Goal: Complete application form: Complete application form

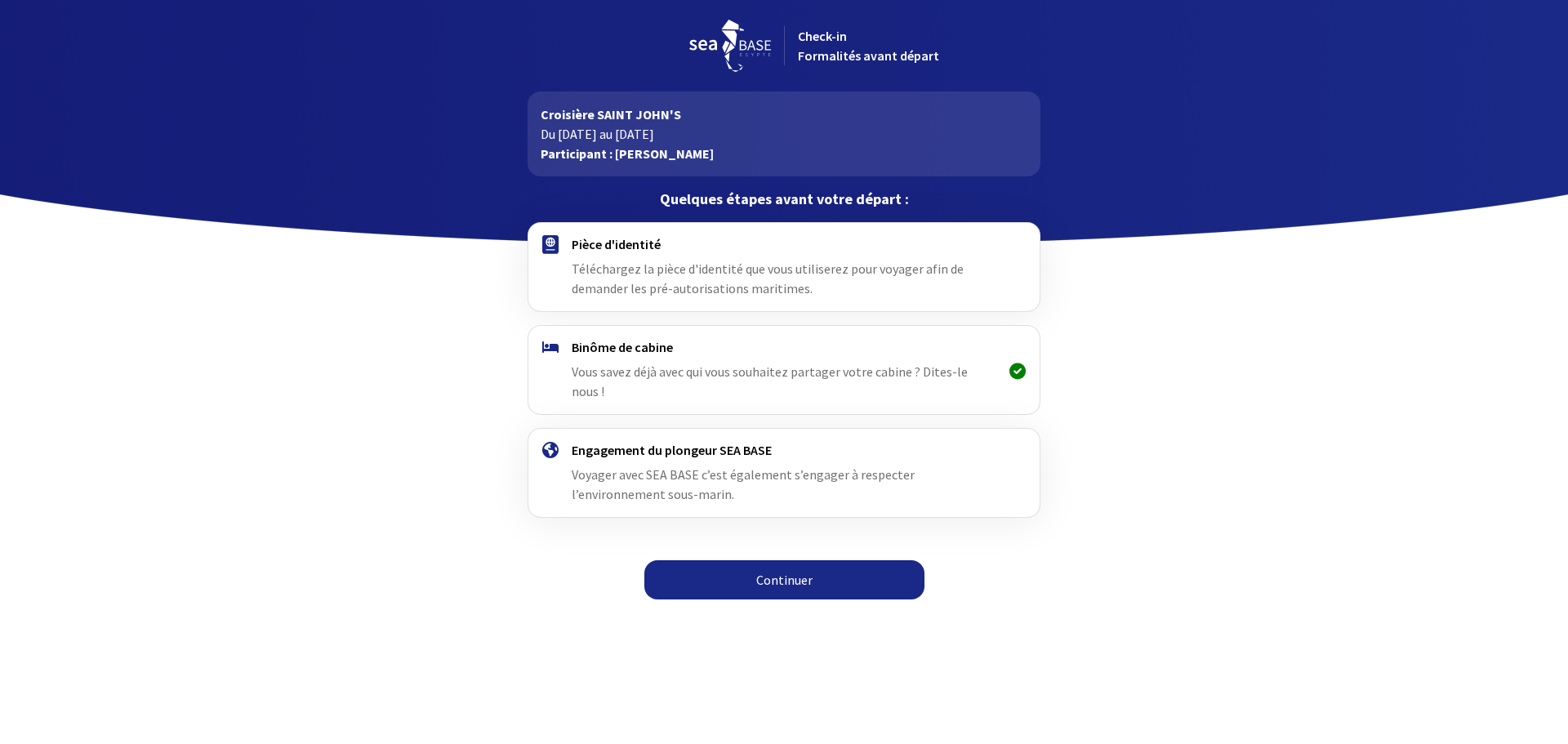
click at [787, 356] on div "Binôme de cabine Vous savez déjà avec qui vous souhaitez partager votre cabine …" at bounding box center [783, 370] width 424 height 62
click at [785, 567] on link "Continuer" at bounding box center [784, 580] width 280 height 40
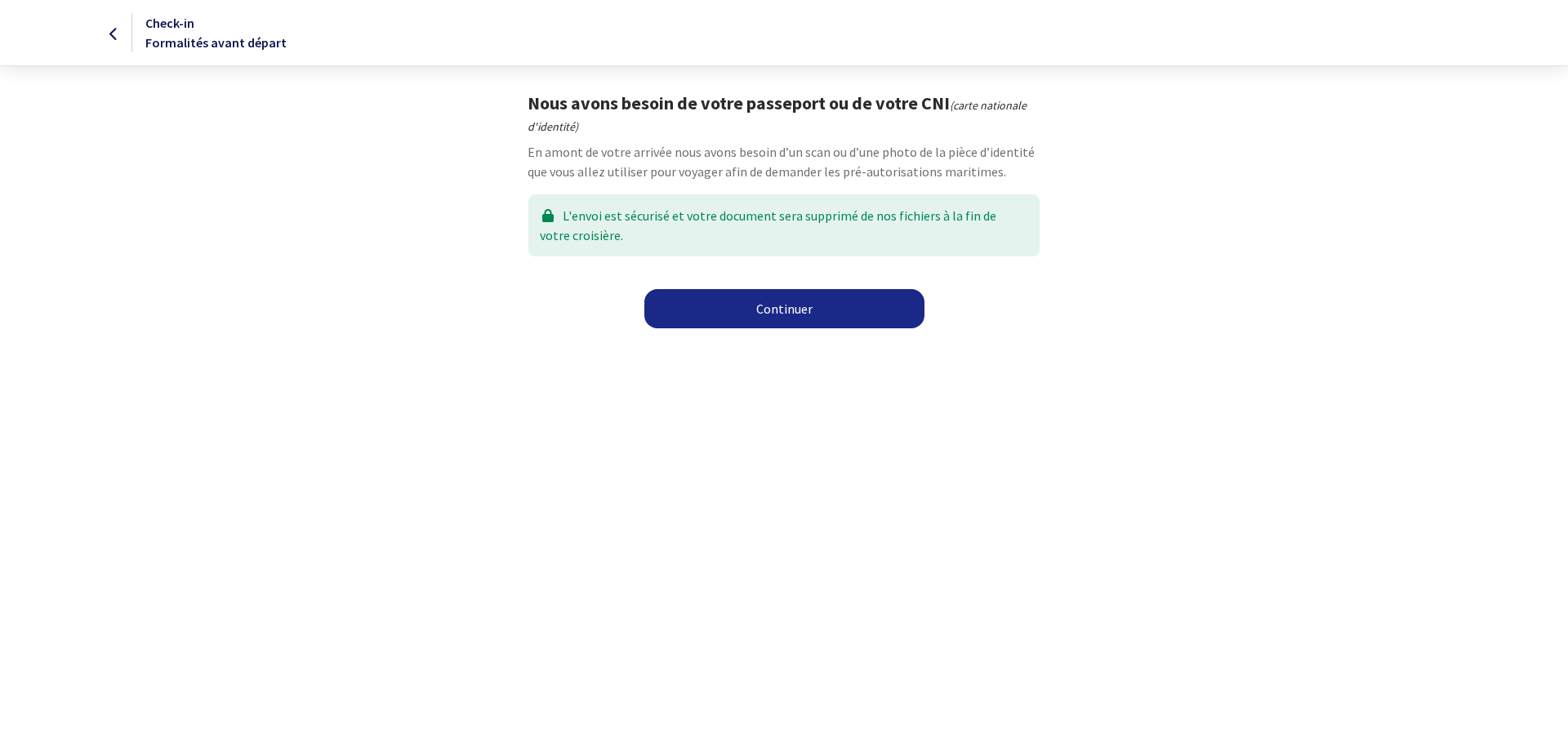
click at [779, 305] on link "Continuer" at bounding box center [784, 308] width 280 height 40
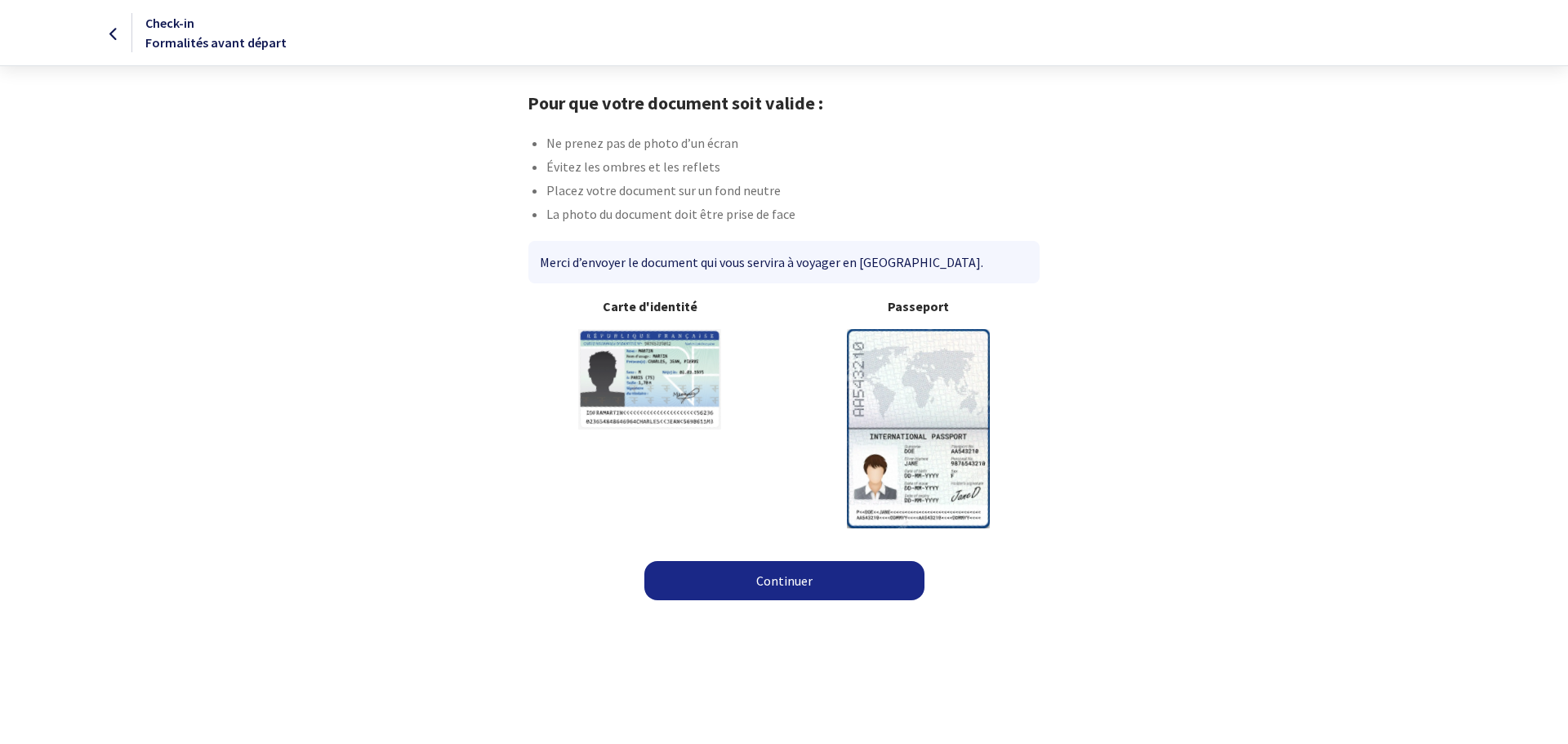
click at [767, 579] on link "Continuer" at bounding box center [784, 581] width 280 height 40
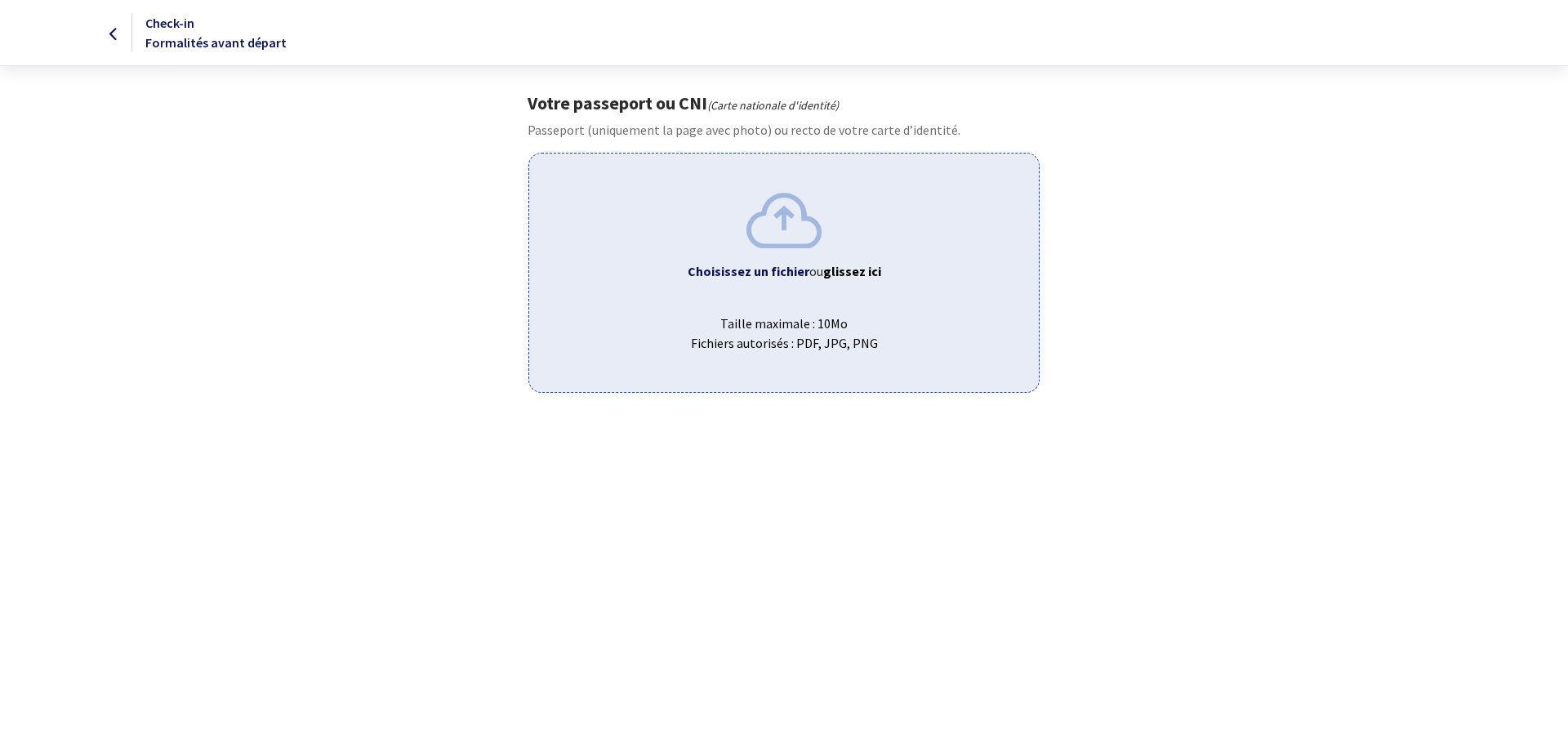
click at [782, 235] on img at bounding box center [784, 220] width 76 height 54
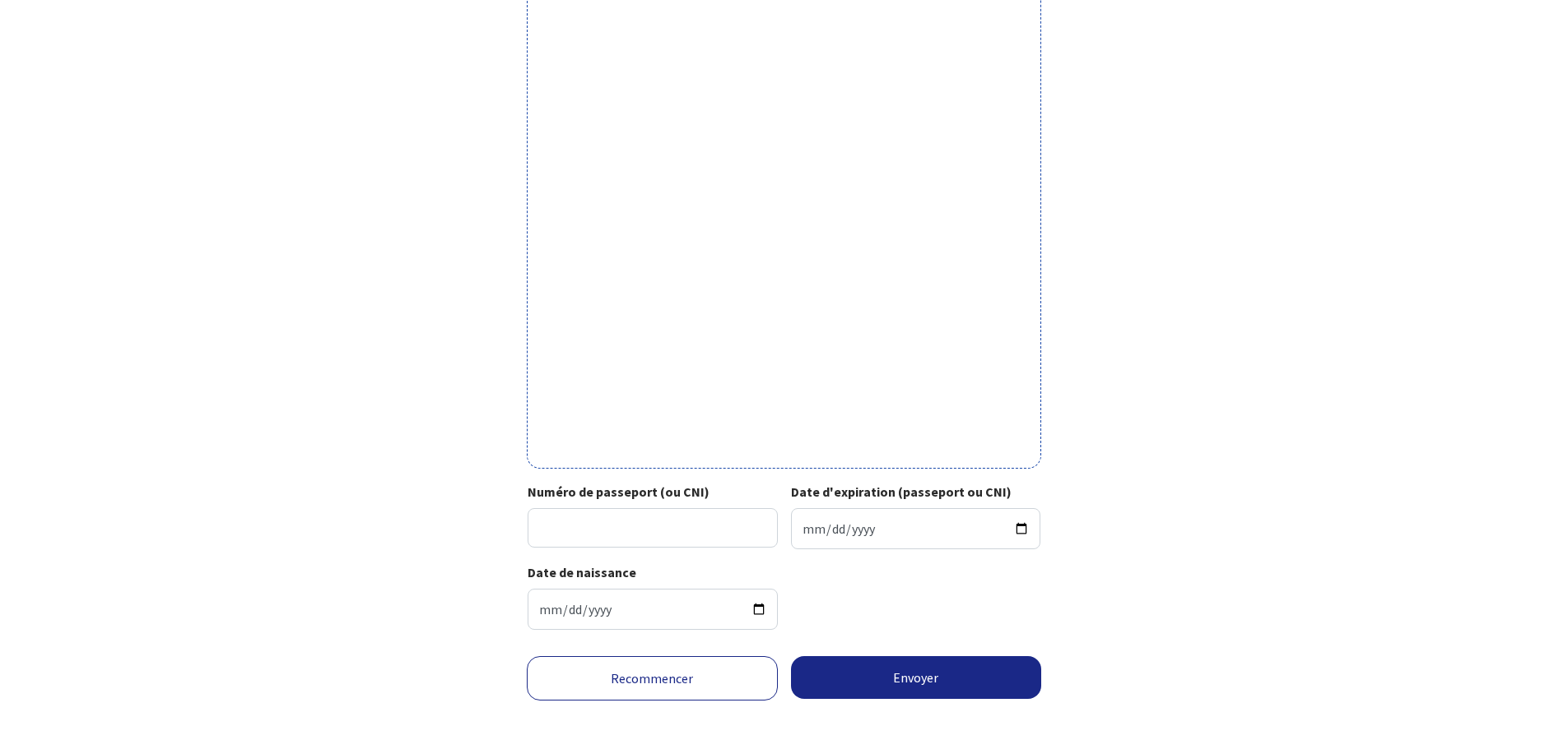
scroll to position [360, 0]
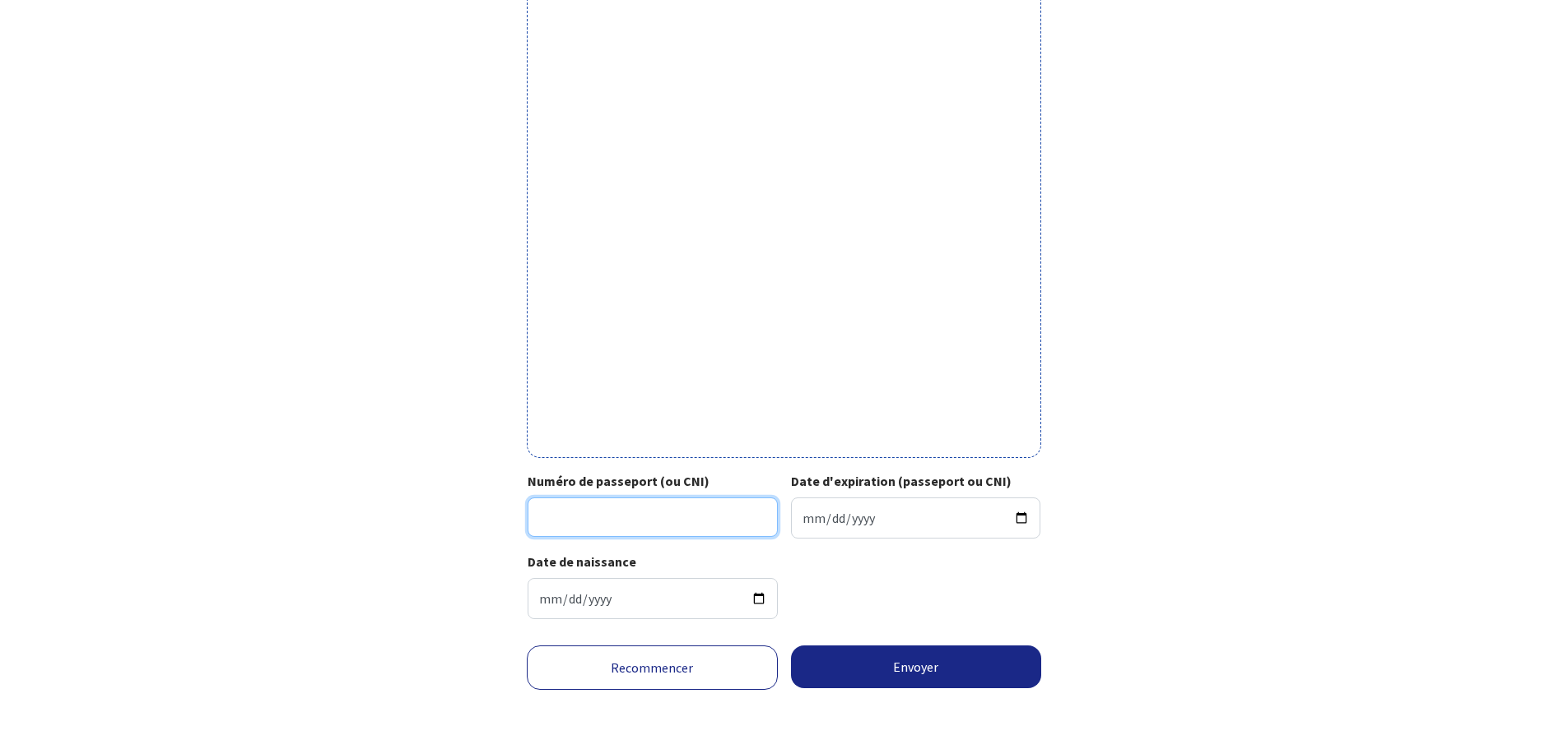
click at [709, 514] on input "Numéro de passeport (ou CNI)" at bounding box center [652, 517] width 250 height 40
type input "18HE69973"
click at [844, 519] on input "Date d'expiration (passeport ou CNI)" at bounding box center [916, 518] width 250 height 41
click at [803, 528] on input "Date d'expiration (passeport ou CNI)" at bounding box center [916, 518] width 250 height 41
click at [805, 518] on input "Date d'expiration (passeport ou CNI)" at bounding box center [916, 518] width 250 height 41
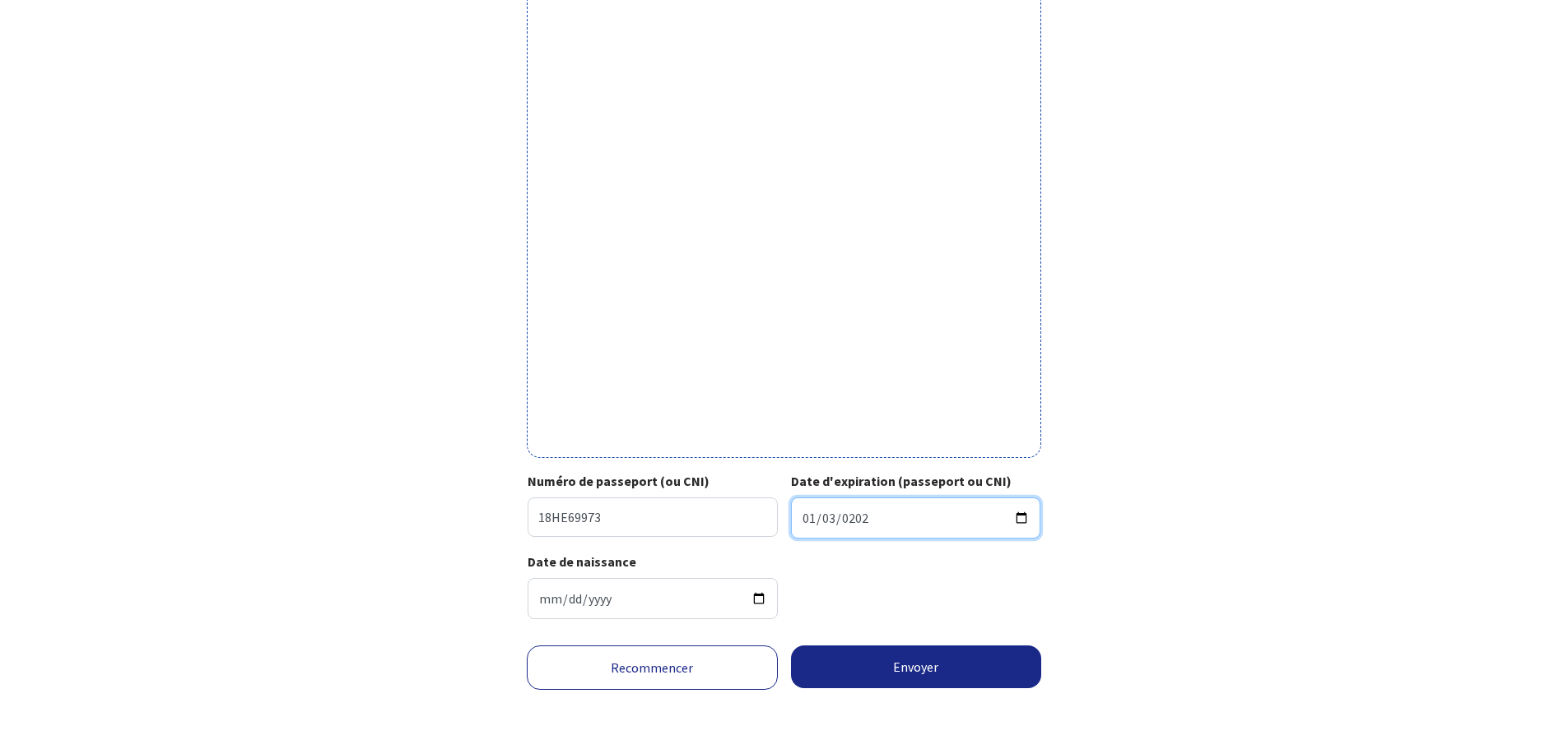
type input "2029-01-03"
click at [916, 674] on button "Envoyer" at bounding box center [917, 667] width 251 height 42
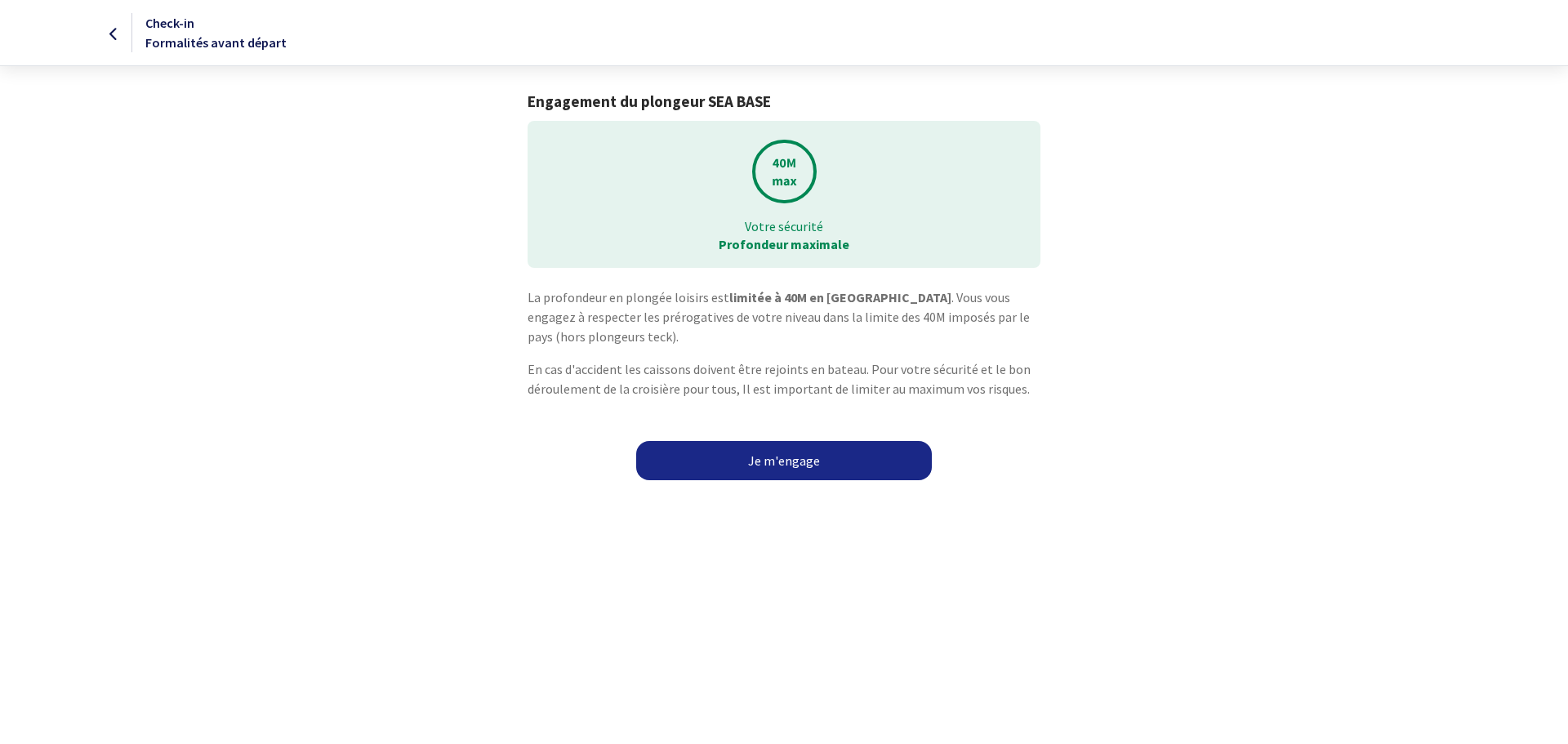
click at [785, 464] on link "Je m'engage" at bounding box center [783, 460] width 296 height 40
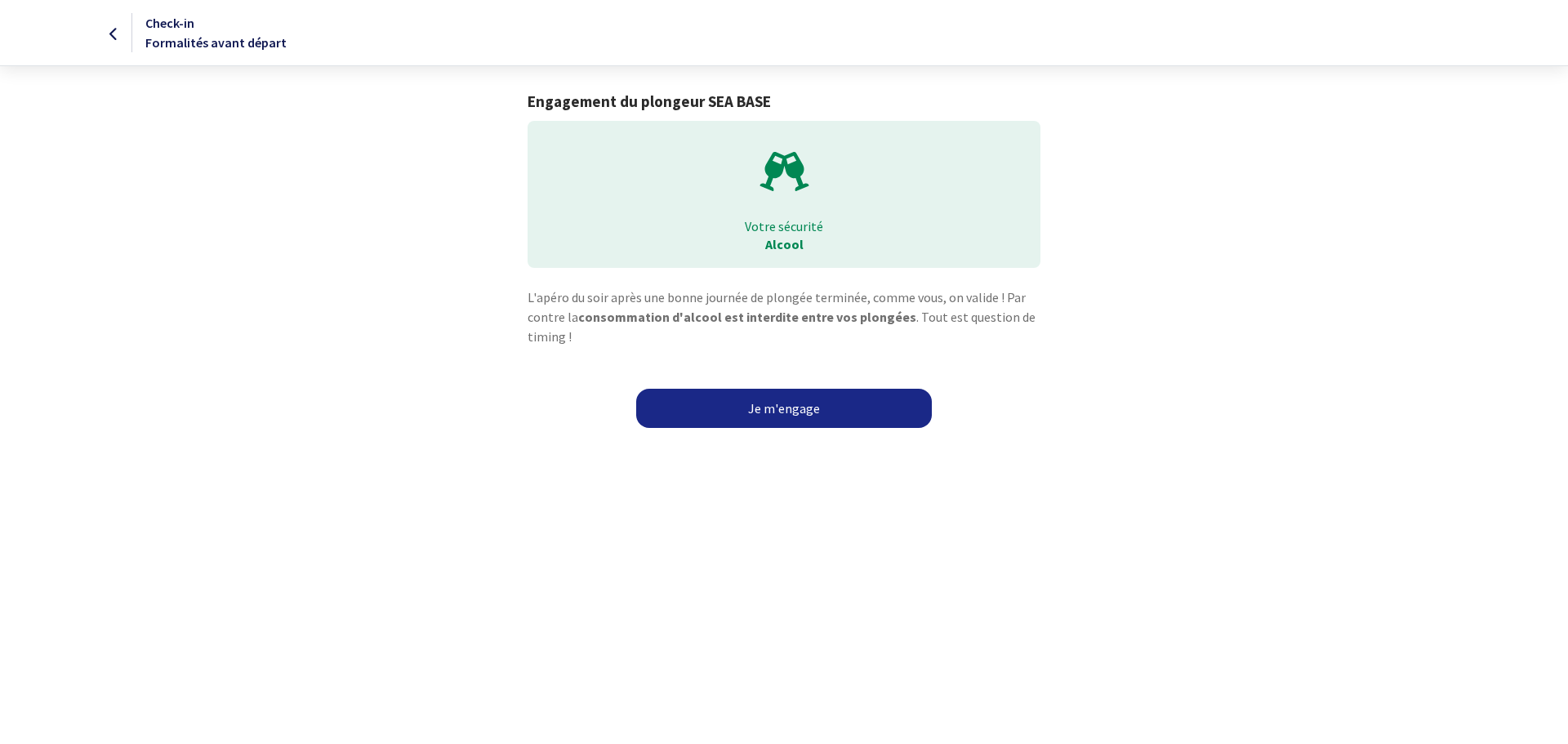
click at [766, 414] on link "Je m'engage" at bounding box center [783, 408] width 296 height 40
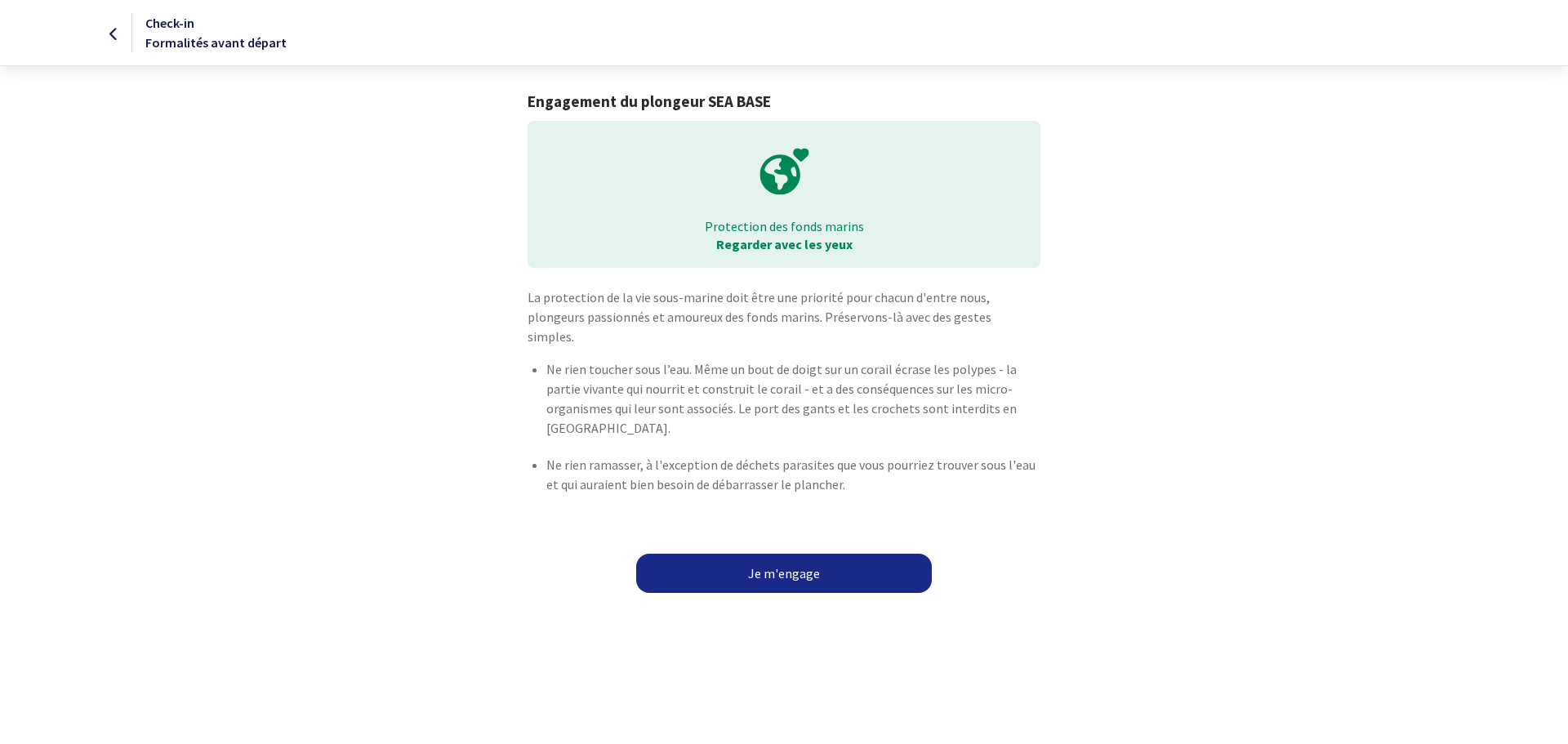
click at [808, 554] on link "Je m'engage" at bounding box center [783, 574] width 296 height 40
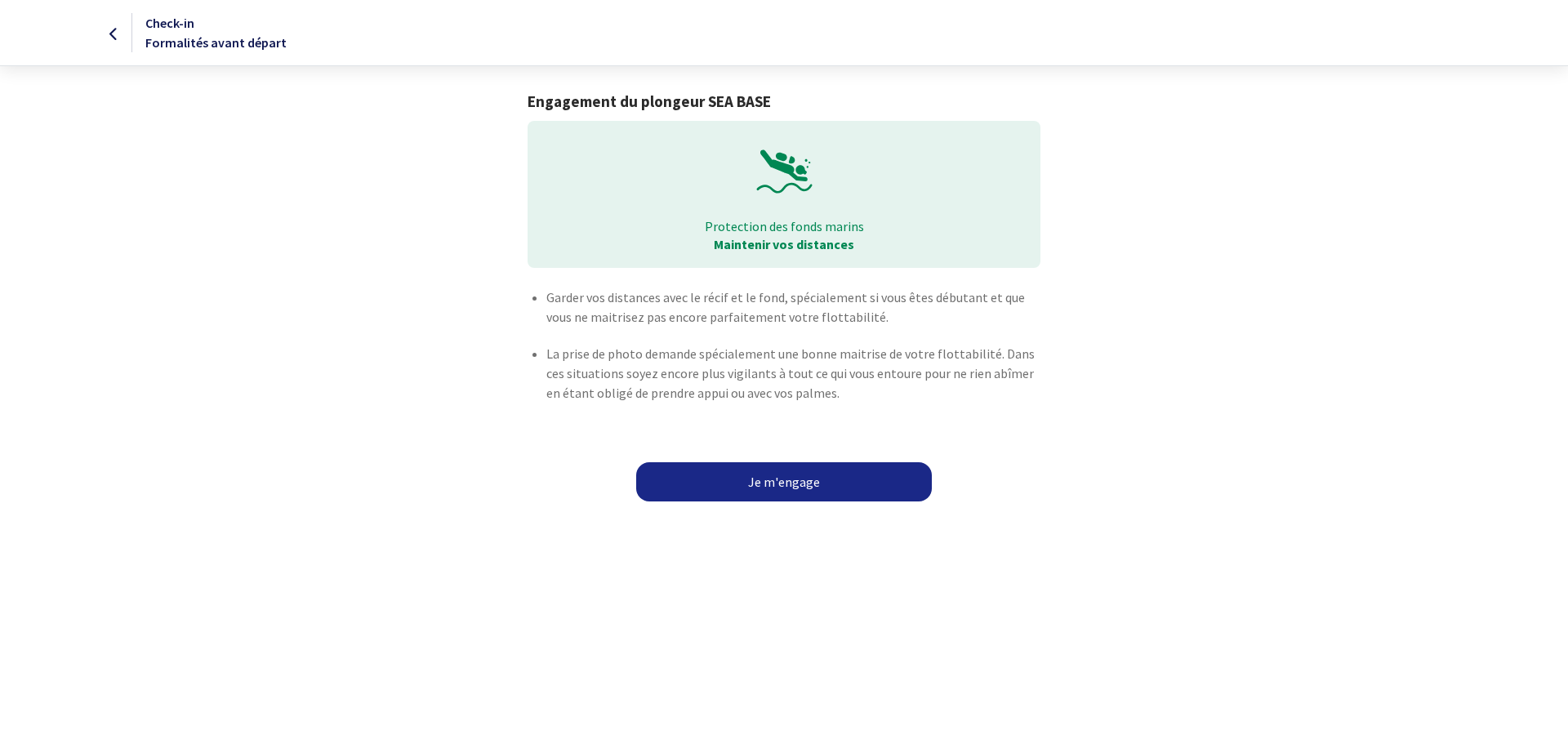
click at [777, 482] on link "Je m'engage" at bounding box center [783, 481] width 296 height 40
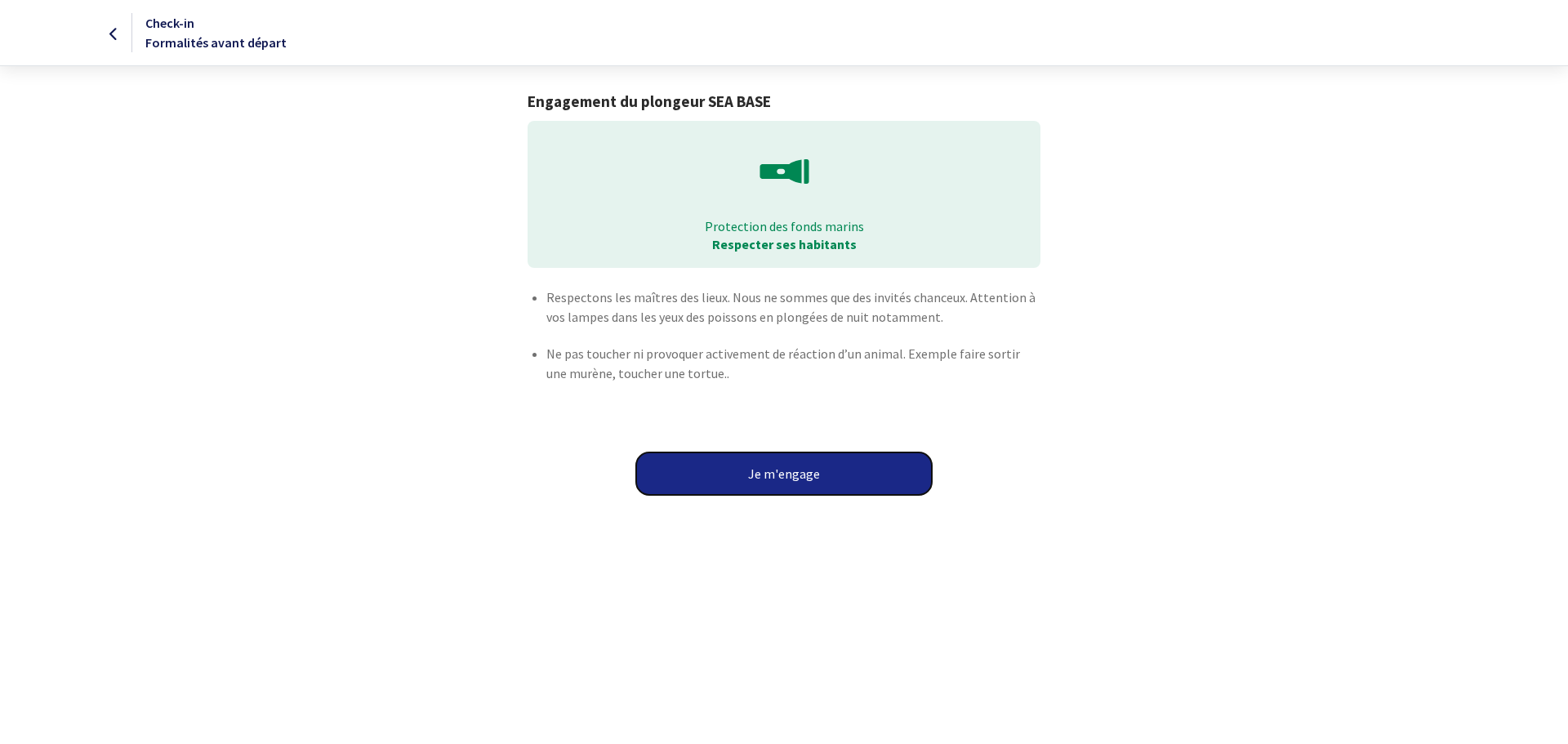
click at [770, 489] on button "Je m'engage" at bounding box center [783, 473] width 296 height 42
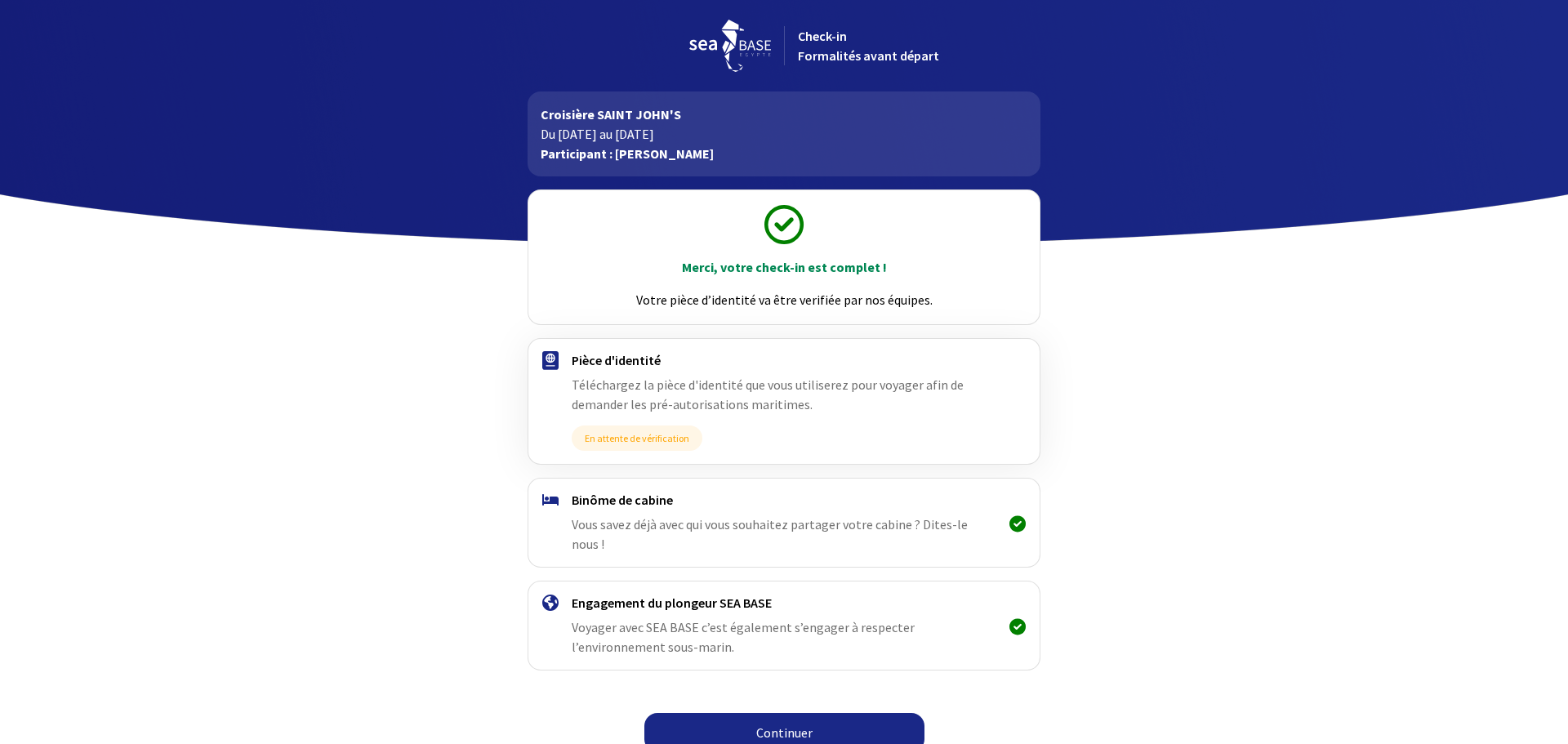
click at [785, 713] on link "Continuer" at bounding box center [784, 733] width 280 height 40
click at [789, 713] on link "Continuer" at bounding box center [784, 733] width 280 height 40
